Goal: Find specific page/section: Find specific page/section

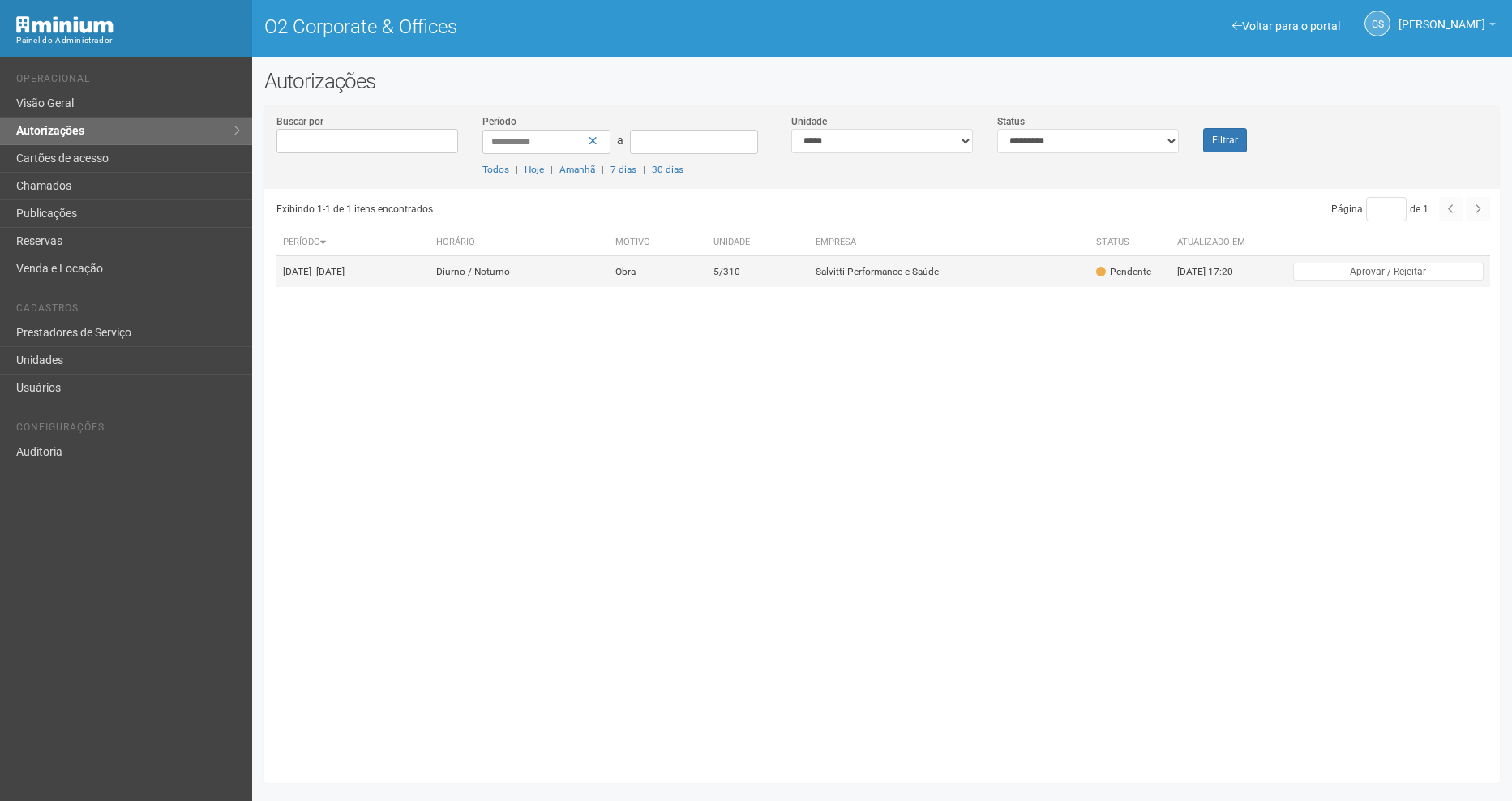
click at [929, 278] on td "Salvitti Performance e Saúde" at bounding box center [949, 271] width 280 height 32
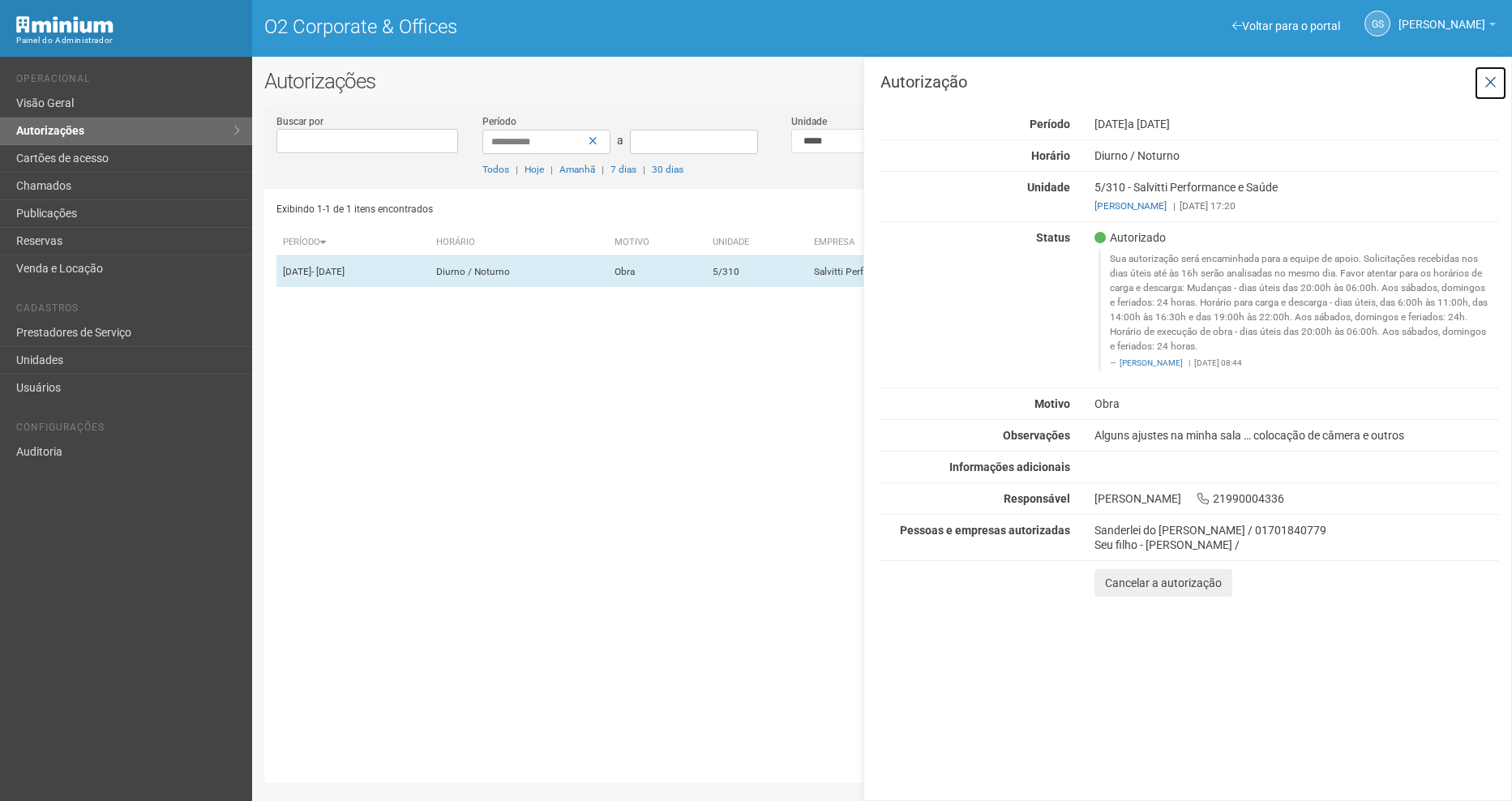
click at [1497, 88] on button at bounding box center [1490, 83] width 33 height 35
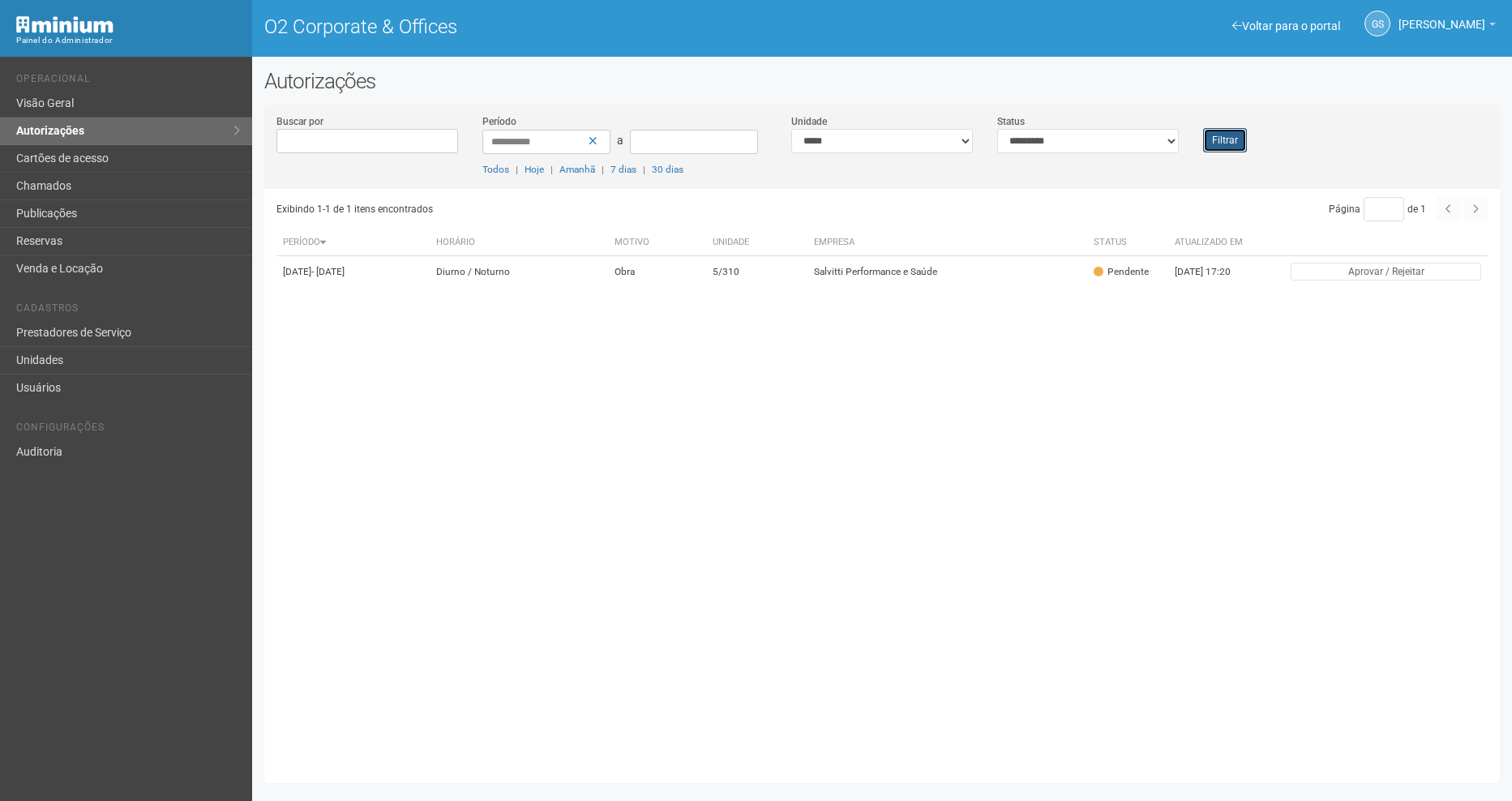
click at [1219, 132] on button "Filtrar" at bounding box center [1225, 141] width 44 height 24
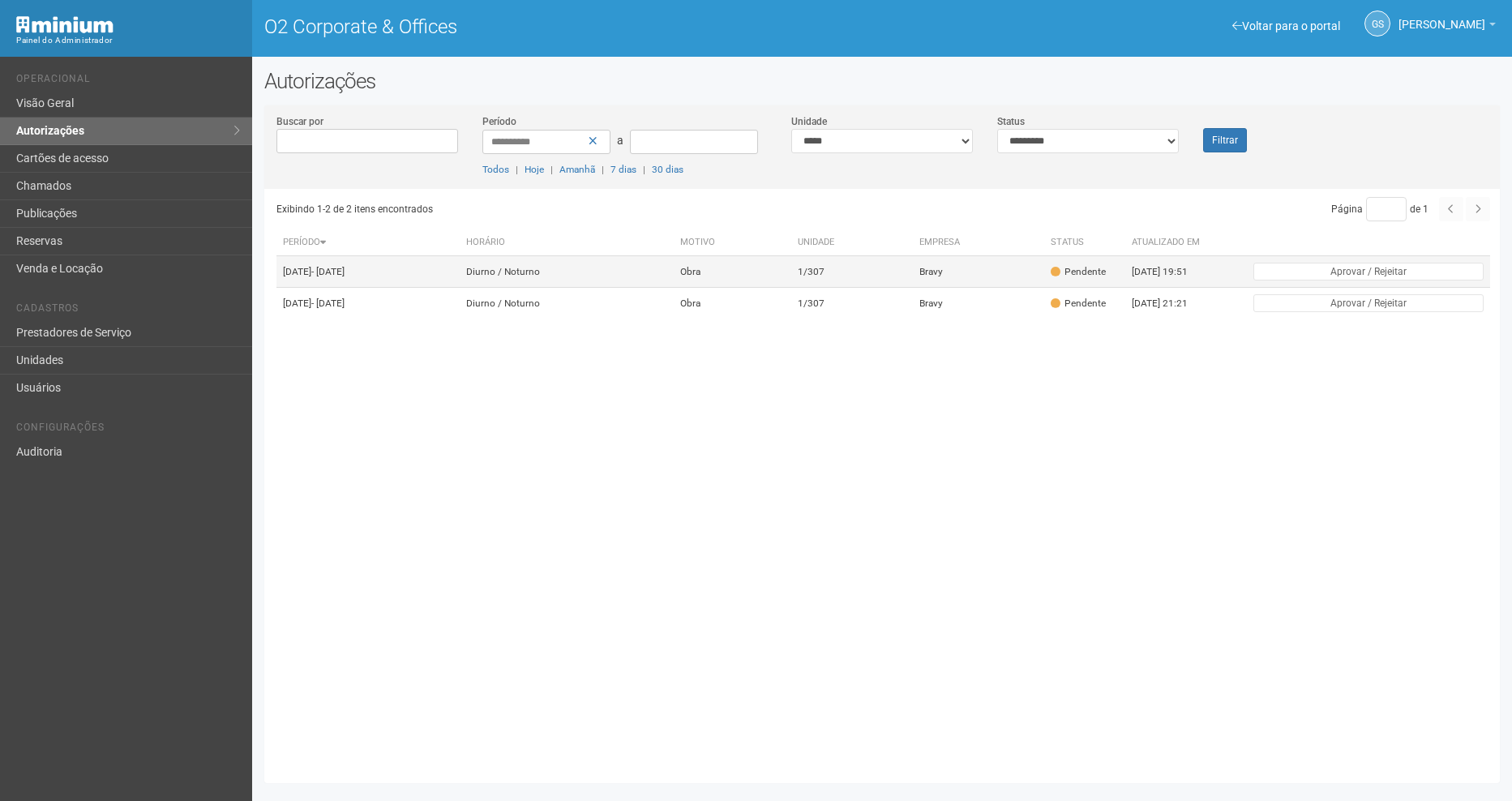
click at [912, 283] on td "1/307" at bounding box center [852, 271] width 122 height 32
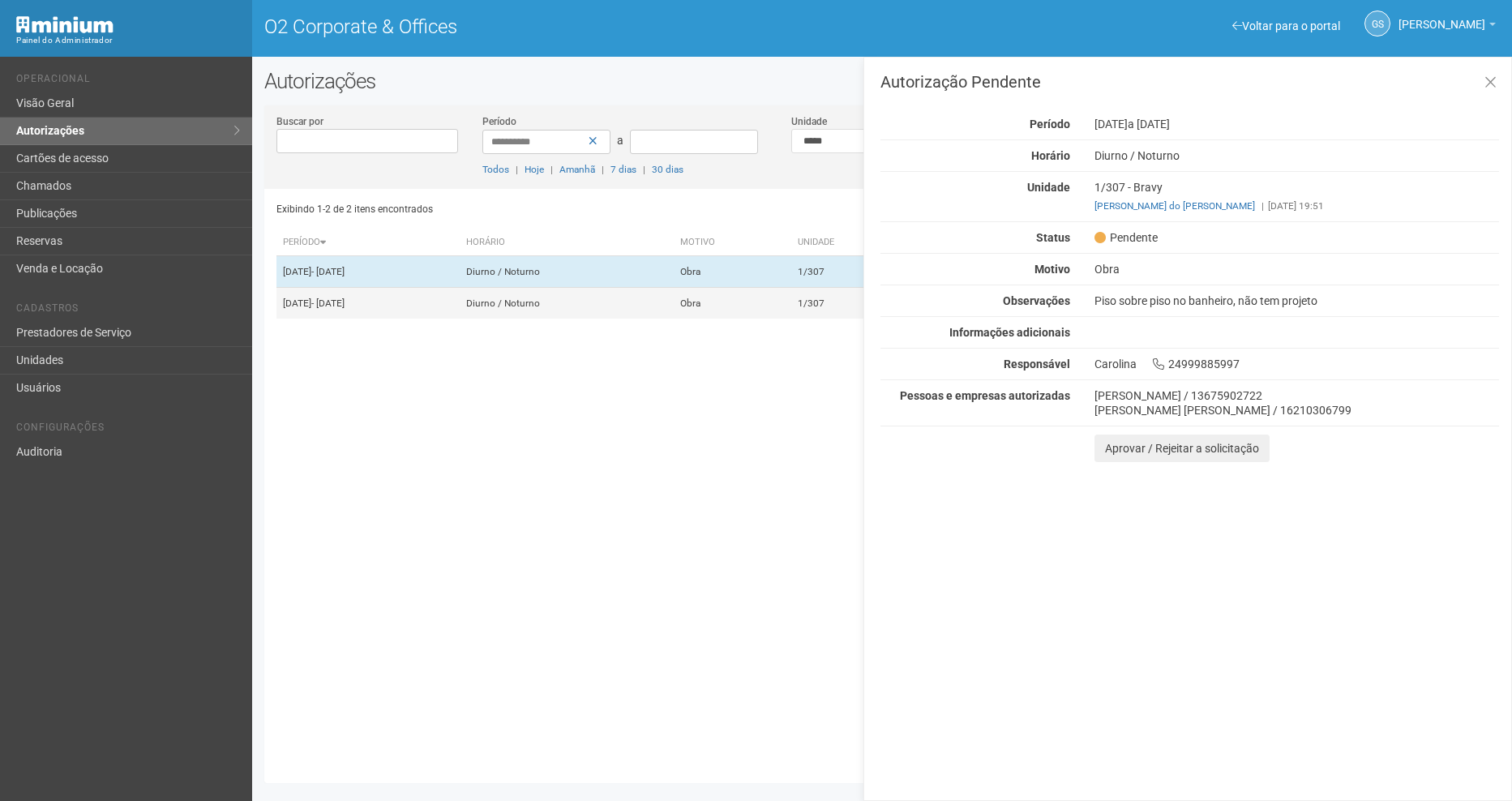
click at [791, 319] on td "Obra" at bounding box center [732, 303] width 118 height 32
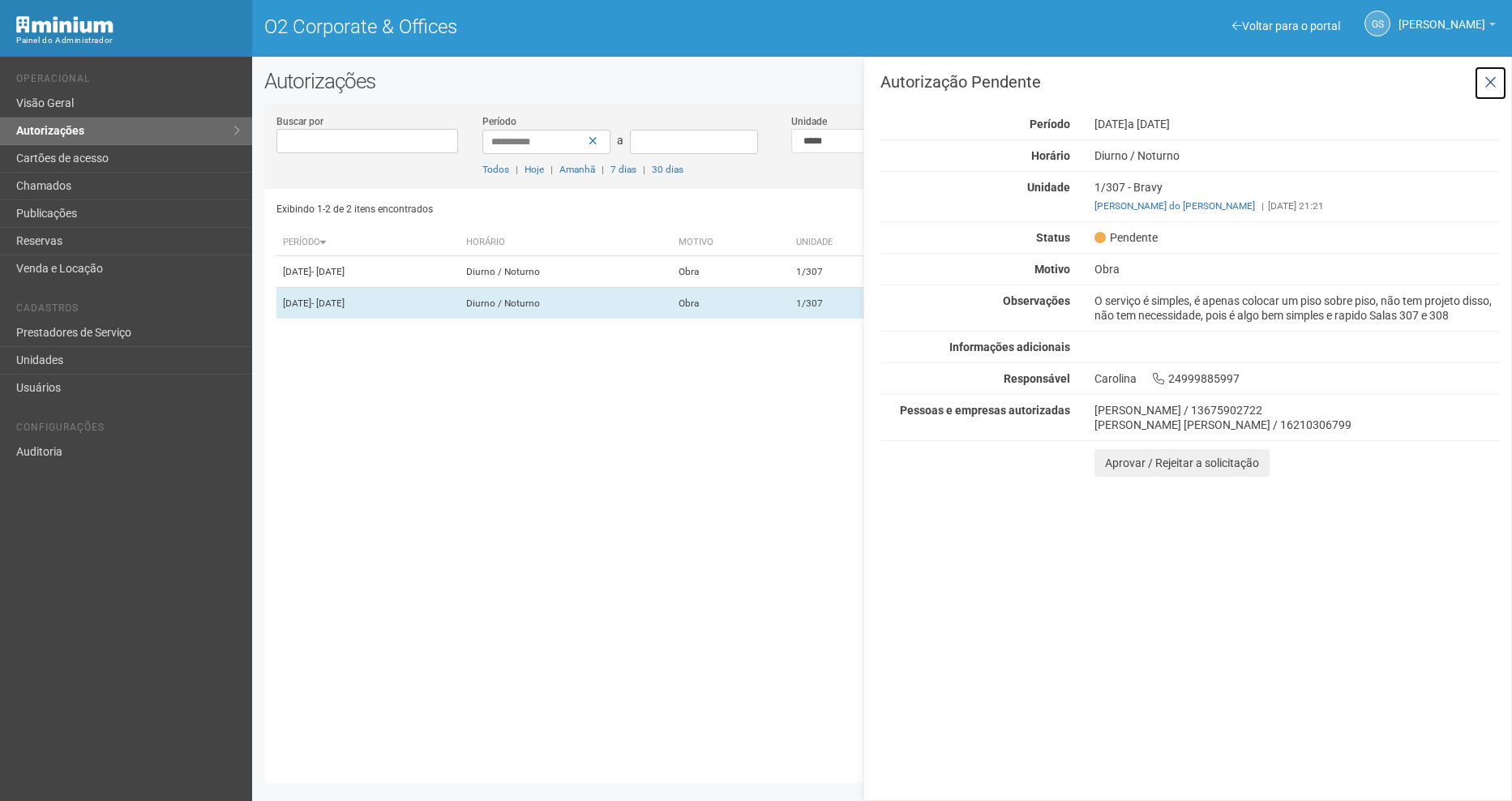
click at [1497, 81] on button at bounding box center [1490, 83] width 33 height 35
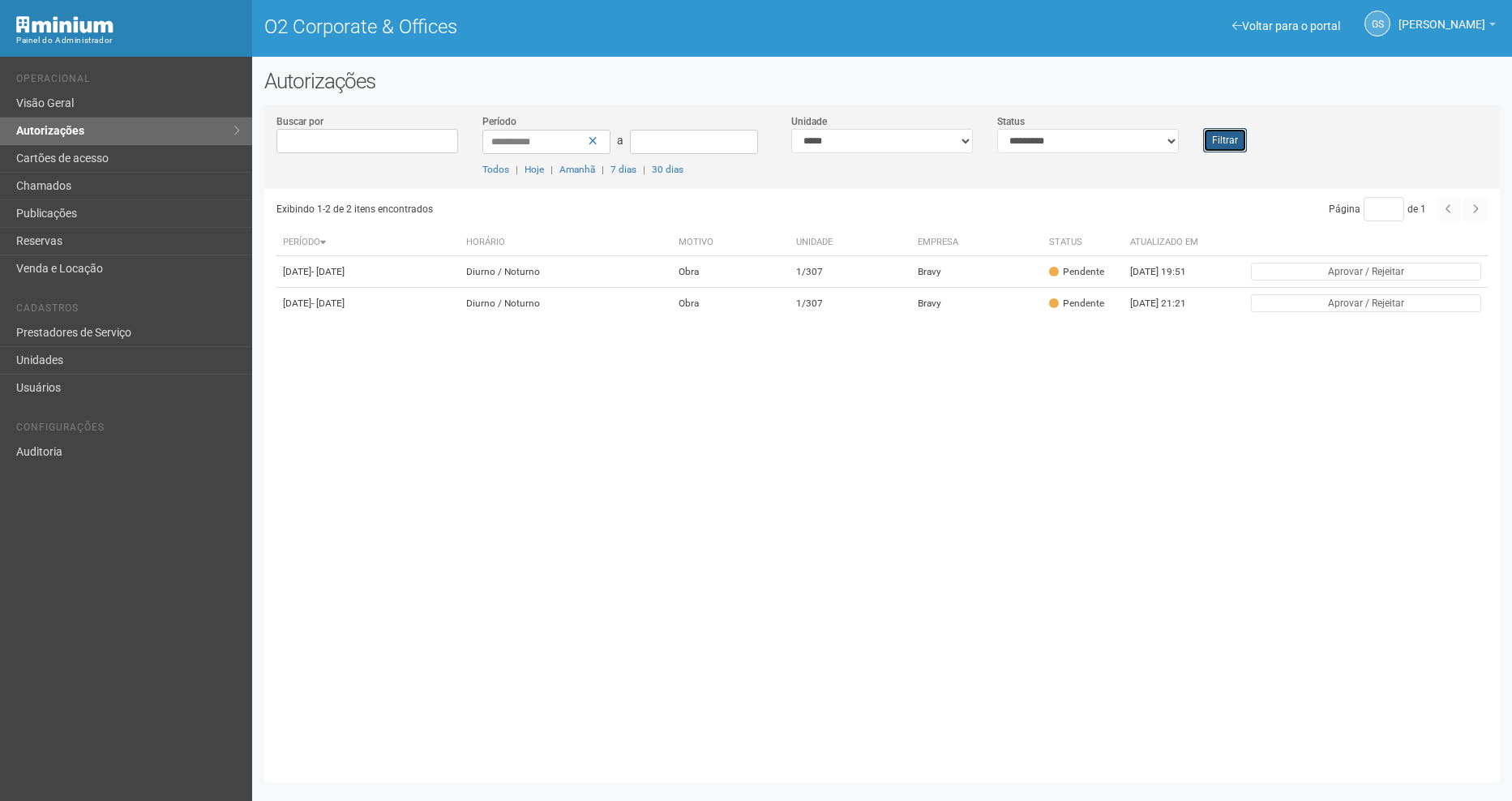
click at [1226, 145] on button "Filtrar" at bounding box center [1225, 141] width 44 height 24
click at [91, 369] on link "Unidades" at bounding box center [126, 361] width 252 height 28
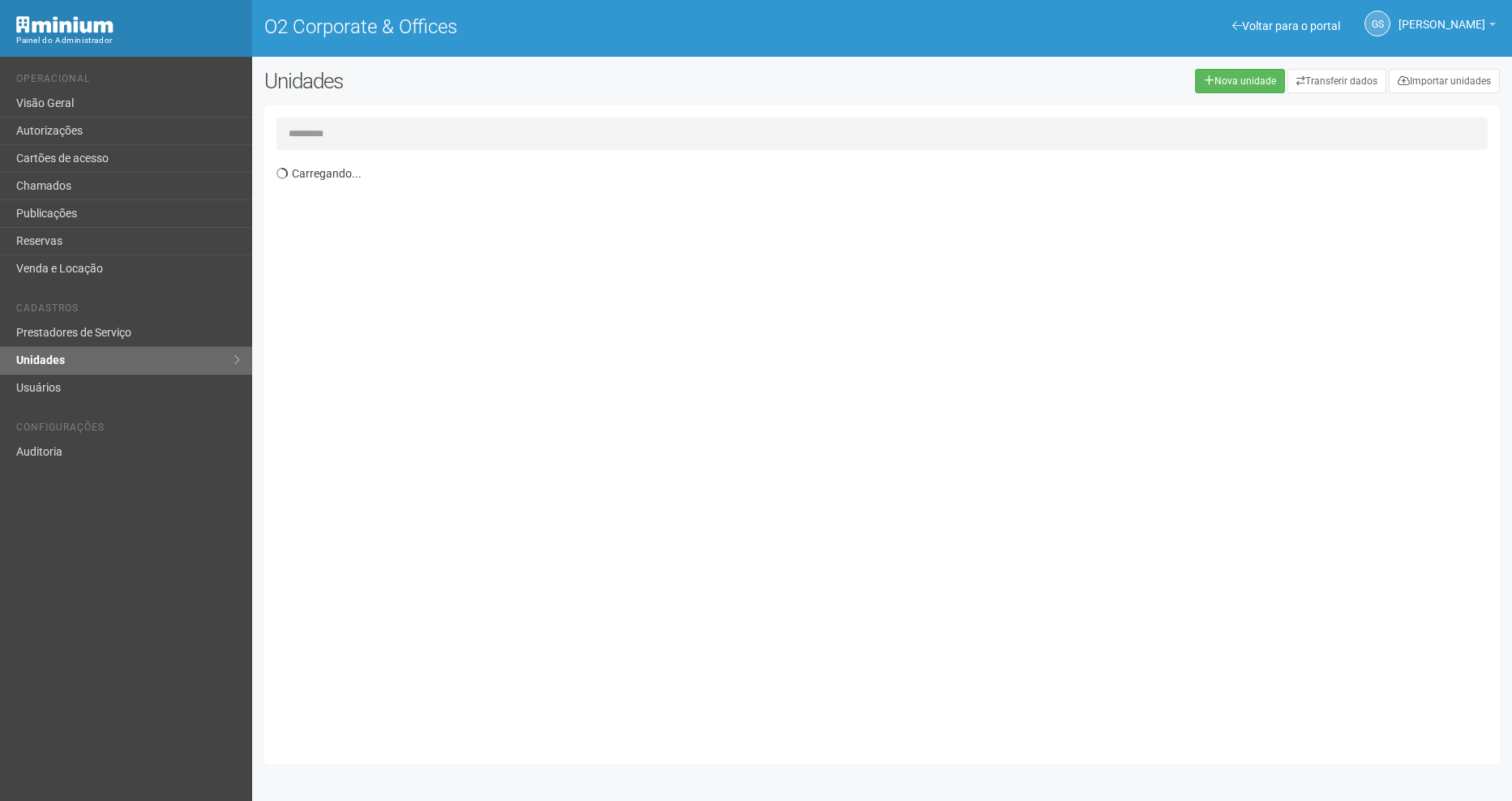
click at [349, 123] on input "text" at bounding box center [882, 134] width 1211 height 32
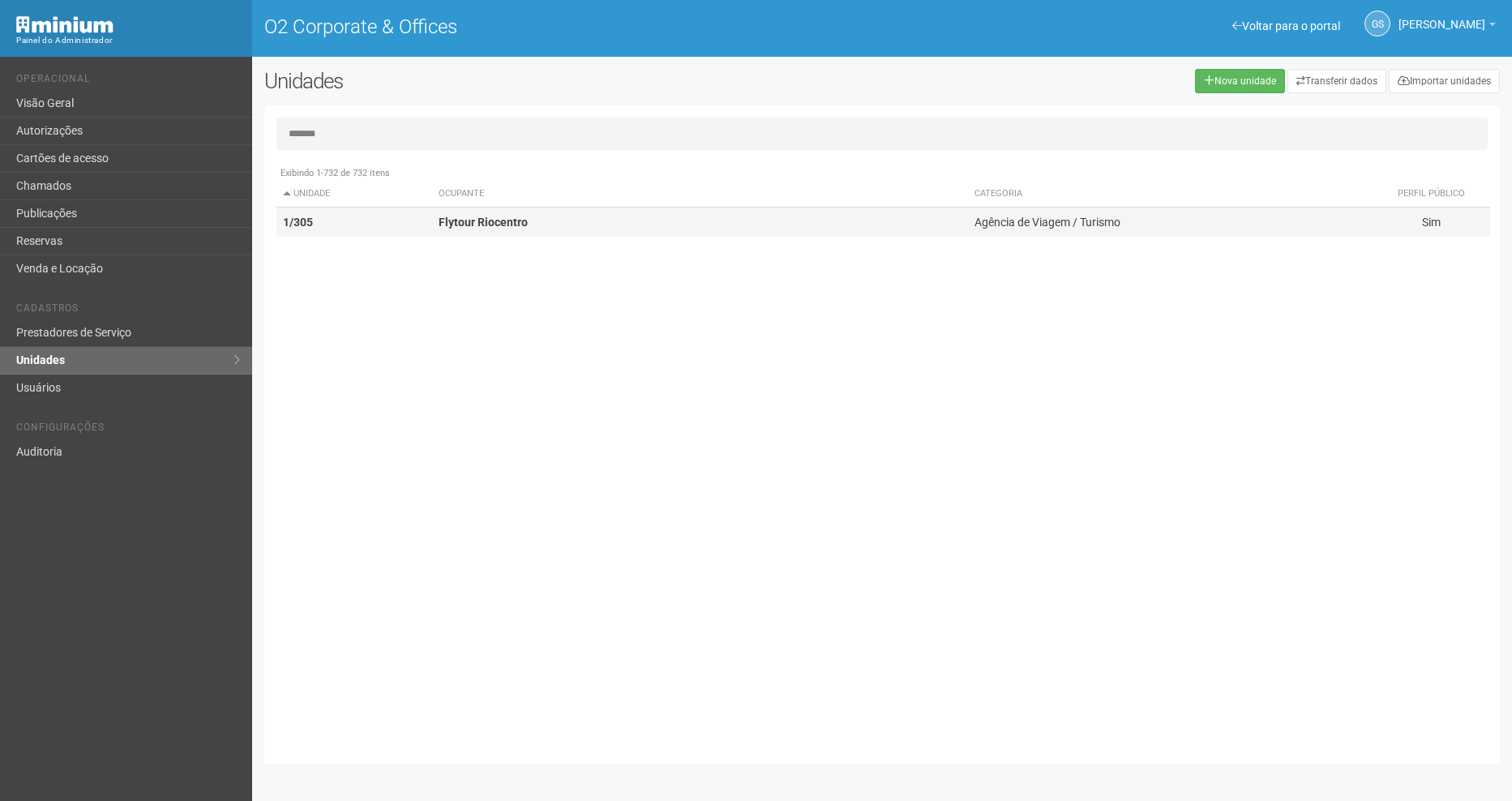
type input "*******"
click at [353, 226] on td "1/305" at bounding box center [354, 222] width 157 height 30
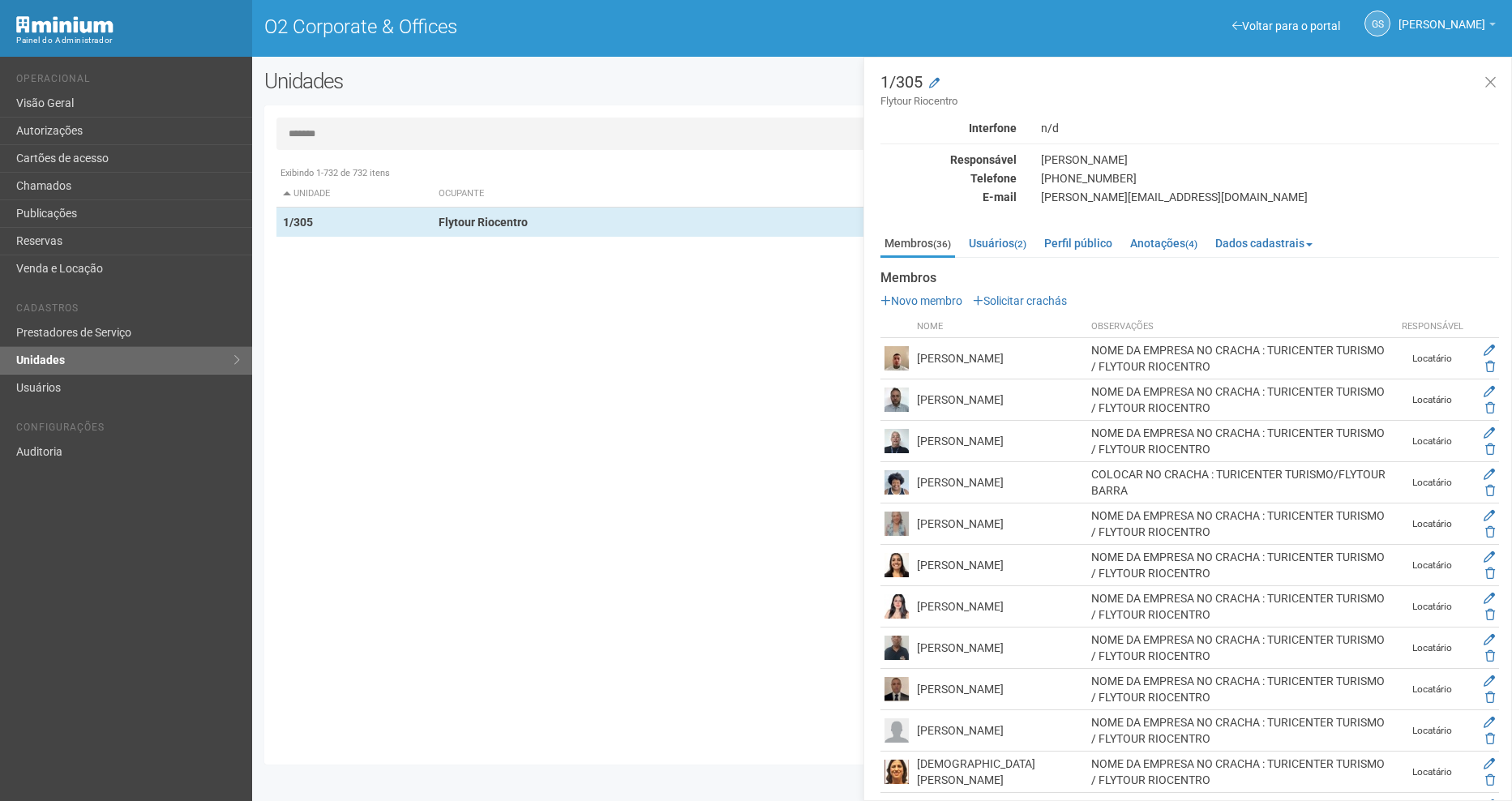
click at [661, 465] on div "Exibindo 1-732 de 732 itens Unidade Ocupante Categoria Perfil público 1/101 FAR…" at bounding box center [888, 455] width 1224 height 594
click at [1495, 80] on button at bounding box center [1490, 83] width 33 height 35
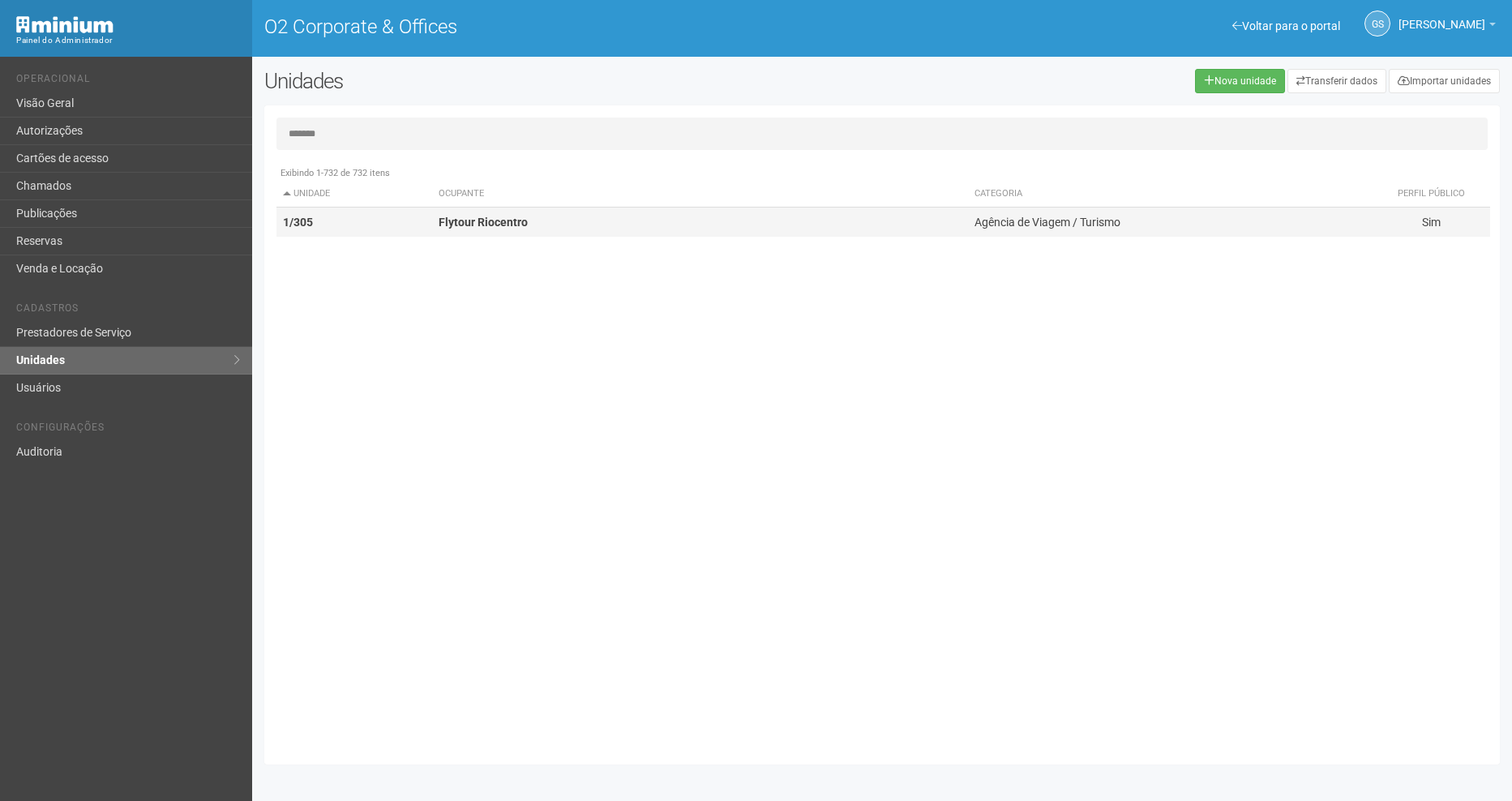
click at [454, 212] on td "Flytour Riocentro" at bounding box center [700, 222] width 535 height 30
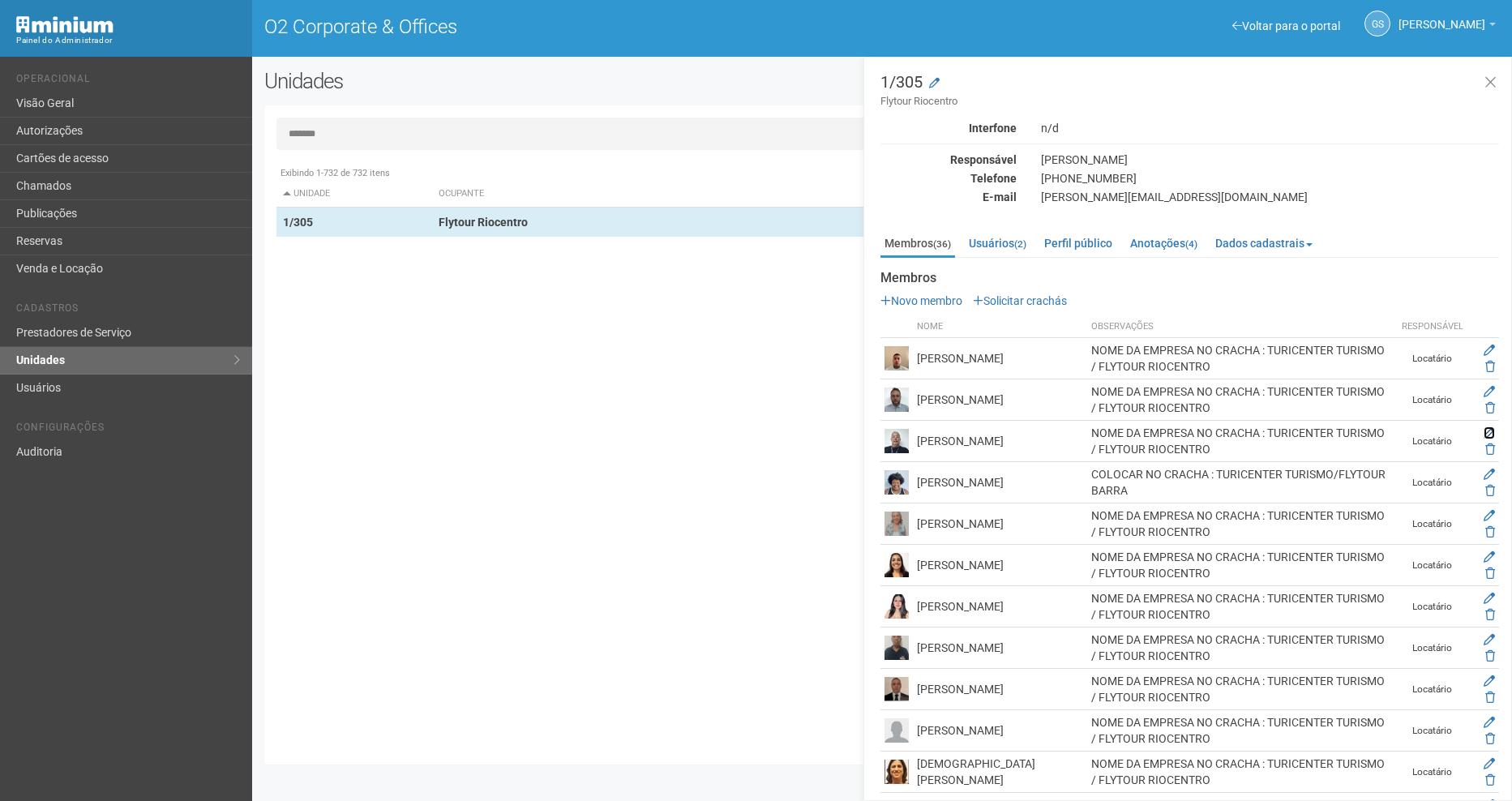
click at [1484, 435] on icon at bounding box center [1489, 433] width 11 height 11
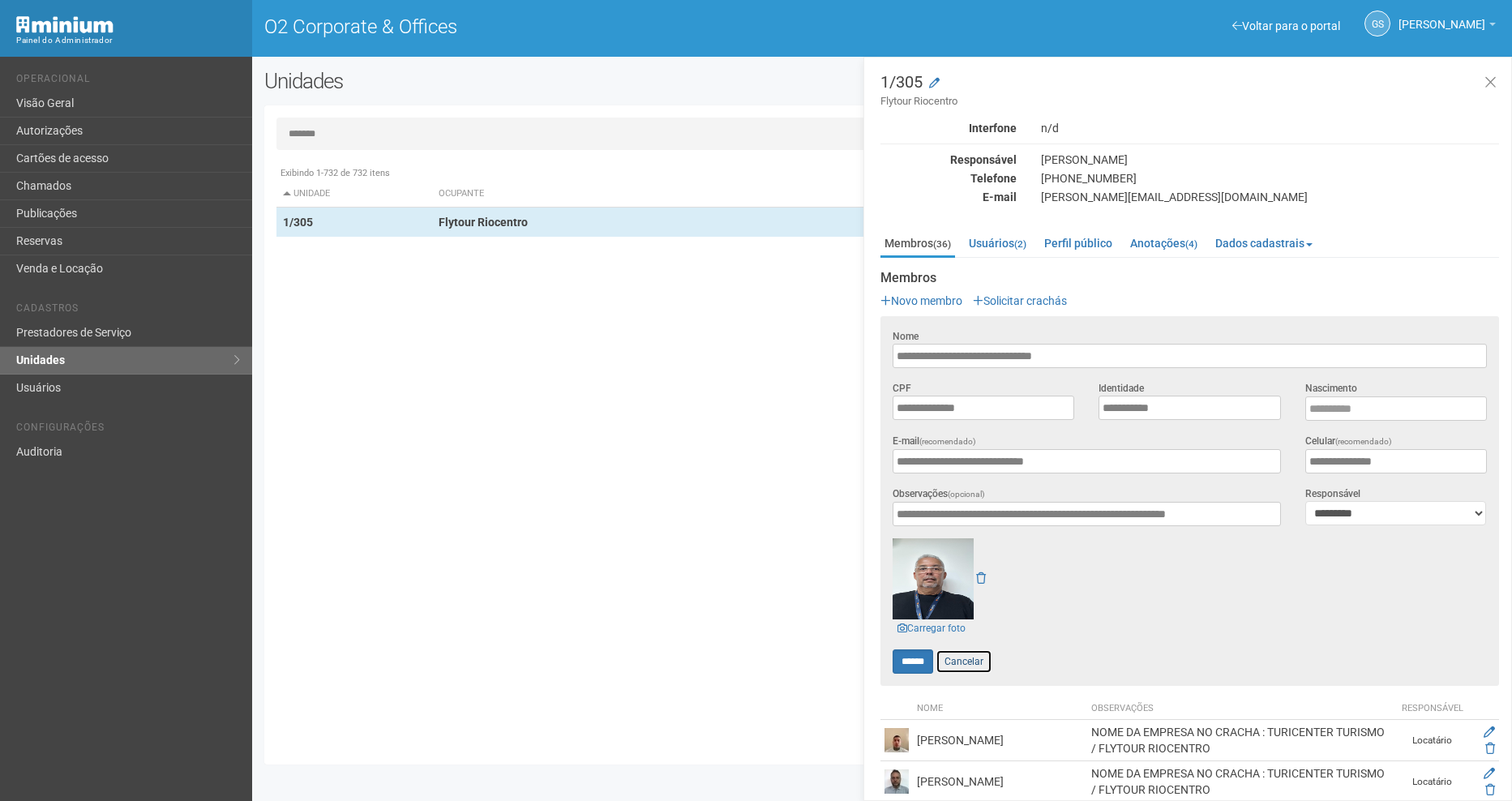
click at [977, 653] on link "Cancelar" at bounding box center [964, 661] width 57 height 24
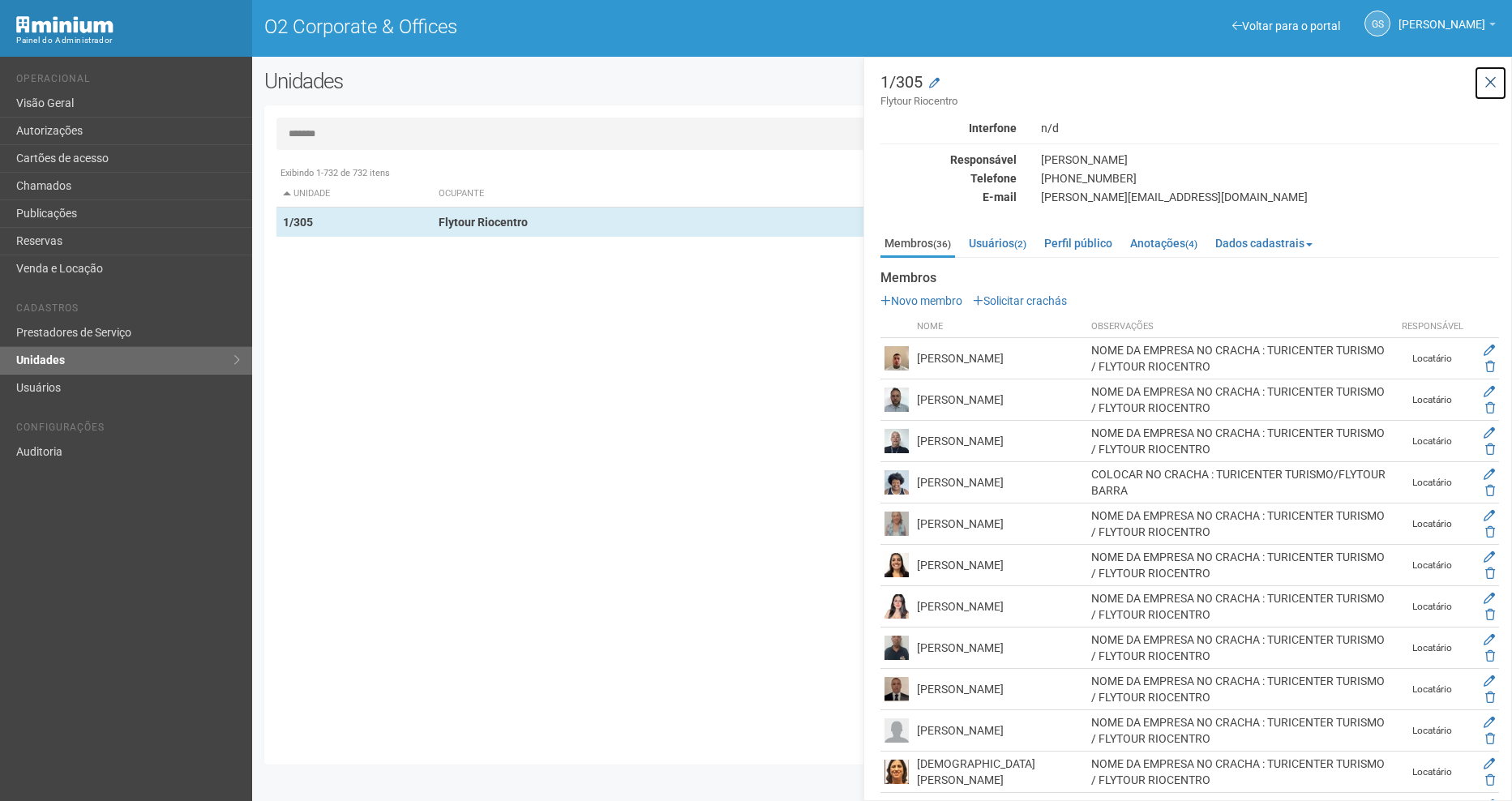
click at [1491, 82] on icon at bounding box center [1490, 83] width 12 height 16
